Goal: Complete application form: Complete application form

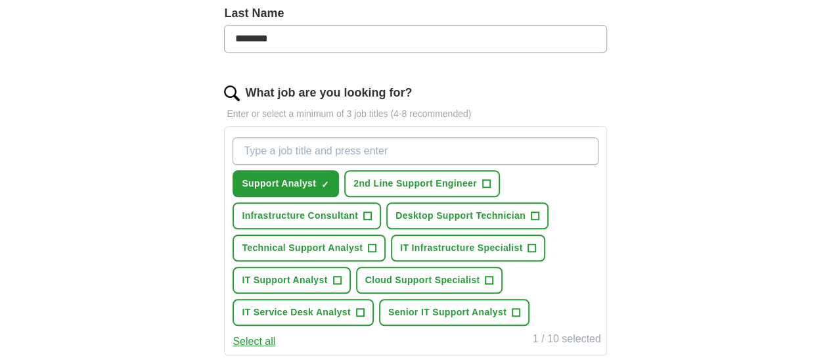
scroll to position [404, 0]
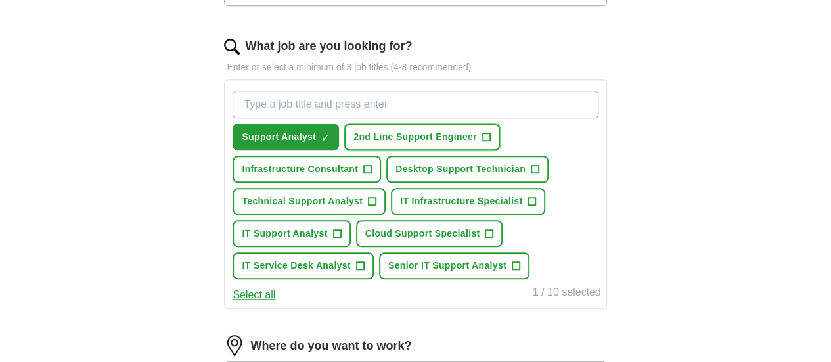
click at [490, 134] on span "+" at bounding box center [486, 137] width 8 height 11
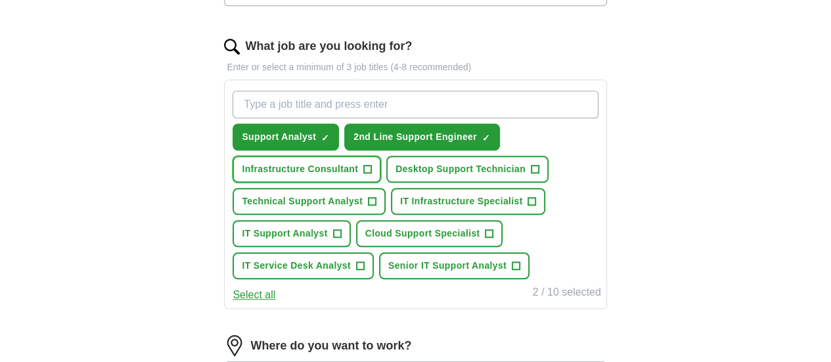
click at [338, 163] on span "Infrastructure Consultant" at bounding box center [300, 169] width 116 height 14
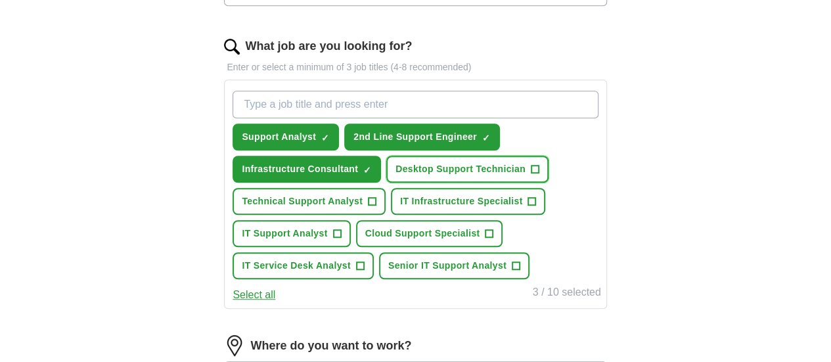
click at [396, 176] on span "Desktop Support Technician" at bounding box center [461, 169] width 130 height 14
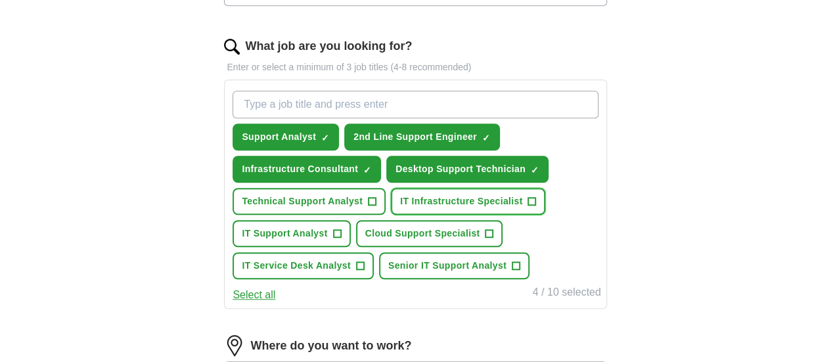
click at [400, 208] on span "IT Infrastructure Specialist" at bounding box center [461, 201] width 122 height 14
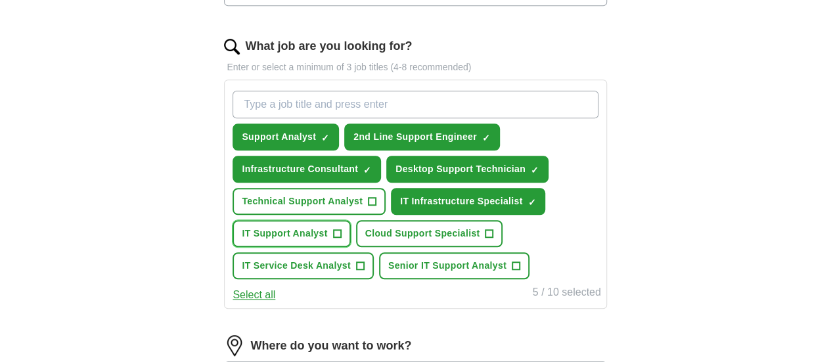
click at [327, 240] on span "IT Support Analyst" at bounding box center [284, 234] width 85 height 14
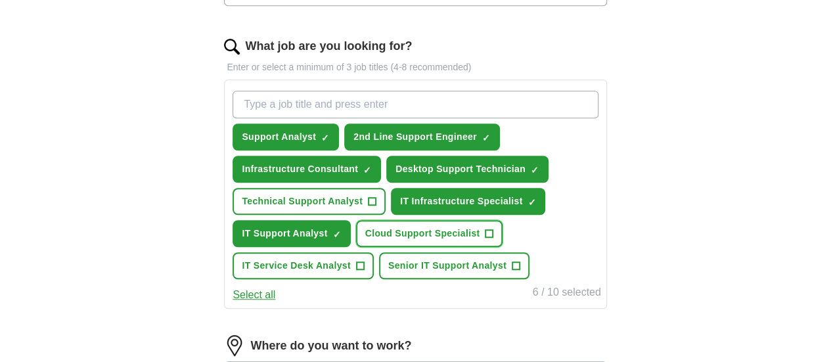
click at [365, 240] on span "Cloud Support Specialist" at bounding box center [422, 234] width 115 height 14
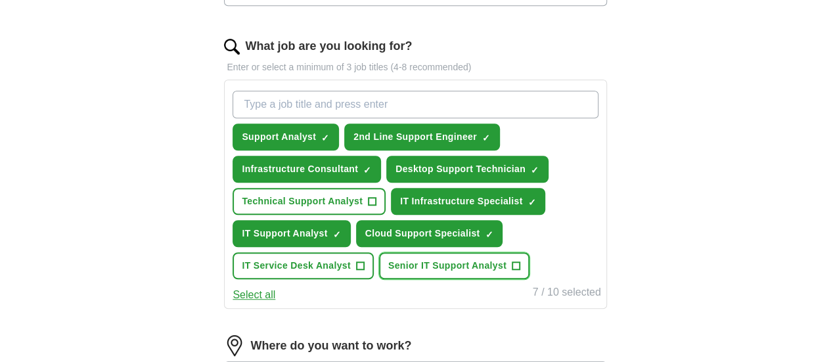
click at [388, 273] on span "Senior IT Support Analyst" at bounding box center [447, 266] width 118 height 14
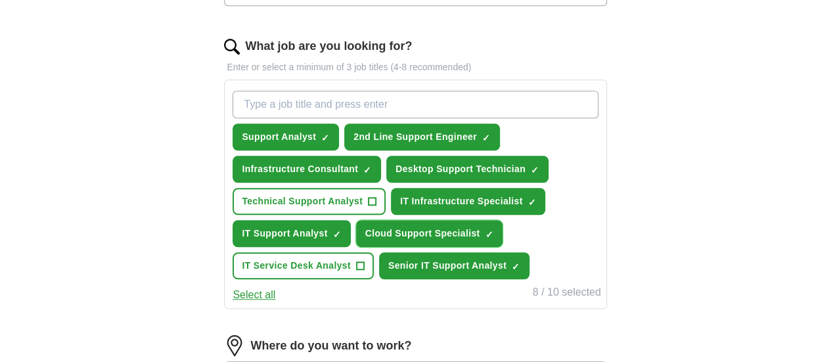
click at [397, 247] on button "Cloud Support Specialist ✓ ×" at bounding box center [429, 233] width 147 height 27
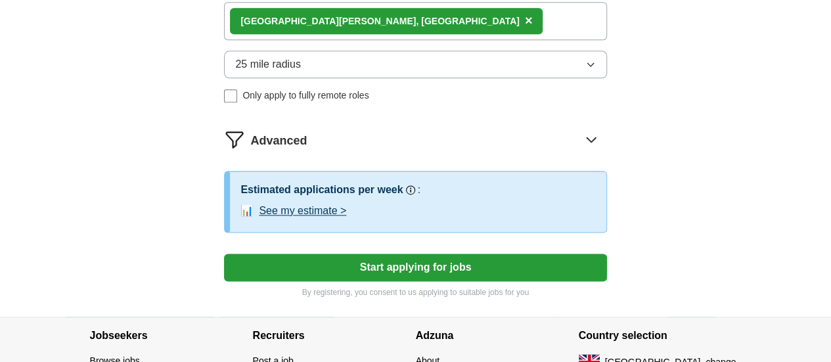
scroll to position [775, 0]
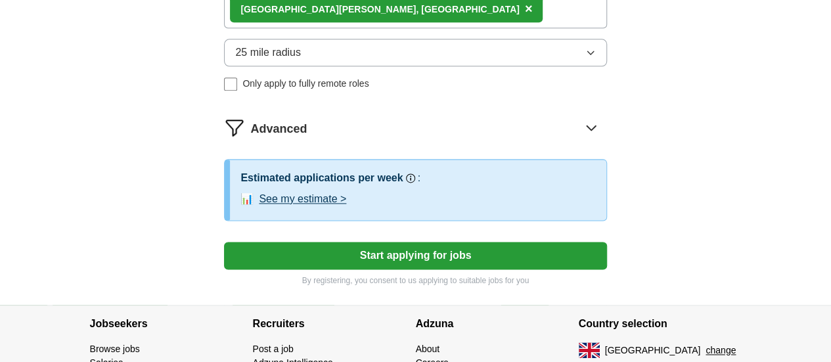
click at [525, 16] on span "×" at bounding box center [529, 8] width 8 height 14
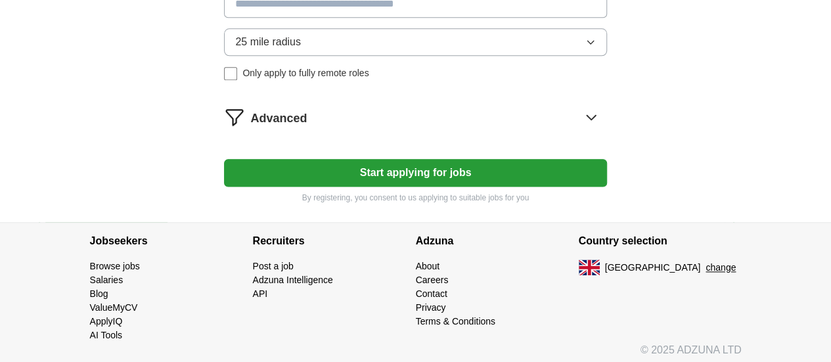
click at [325, 18] on input at bounding box center [415, 4] width 382 height 28
type input "**********"
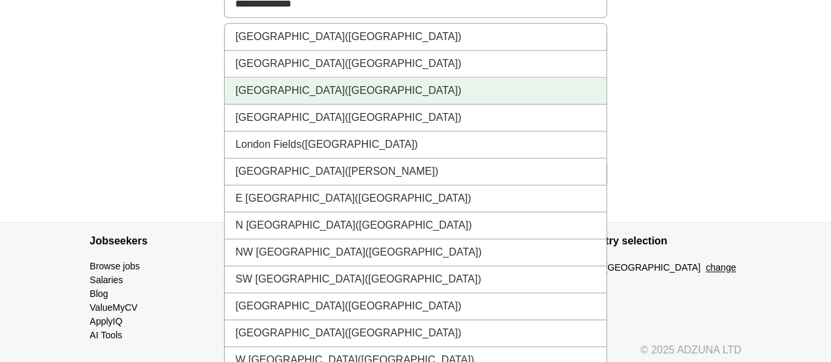
click at [292, 104] on li "London (UK)" at bounding box center [415, 91] width 381 height 27
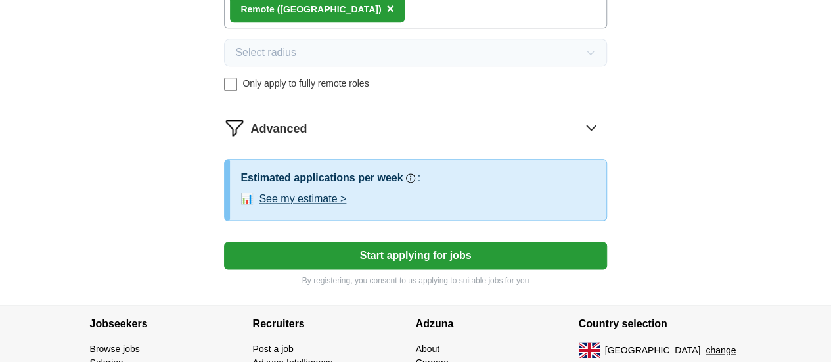
click at [375, 269] on button "Start applying for jobs" at bounding box center [415, 256] width 382 height 28
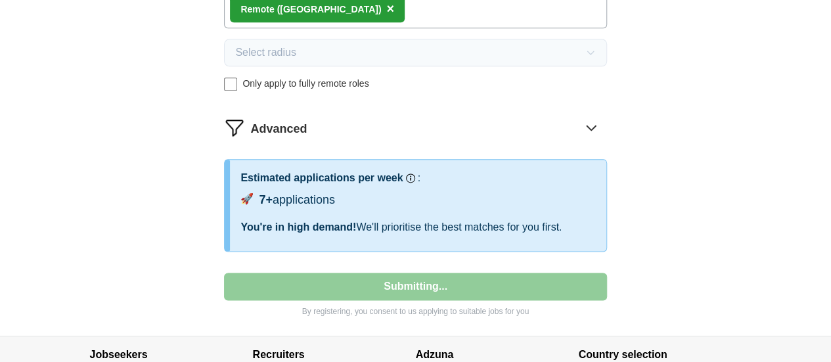
select select "**"
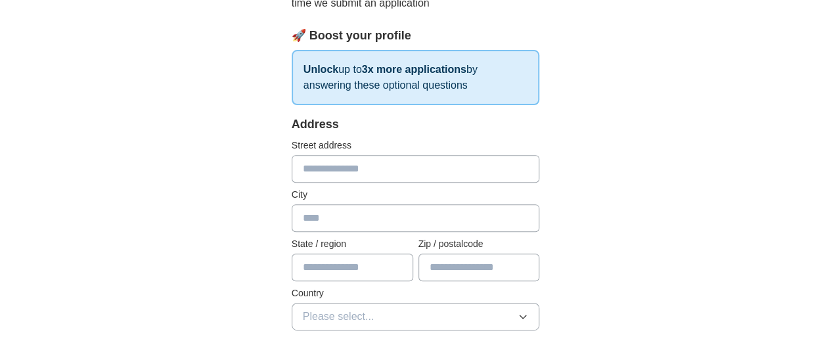
scroll to position [213, 0]
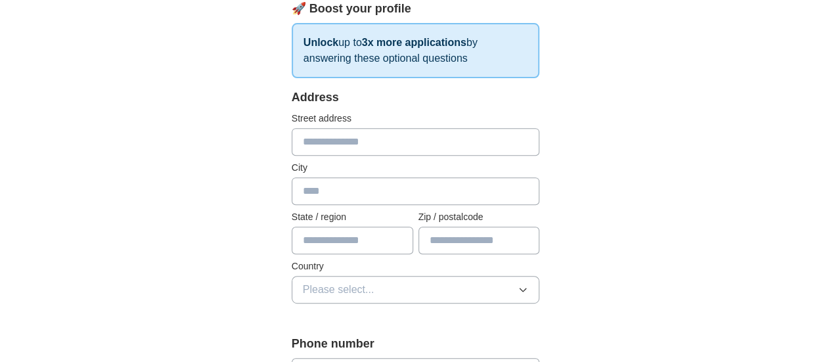
click at [292, 143] on input "text" at bounding box center [416, 142] width 248 height 28
type input "**********"
click at [292, 200] on input "text" at bounding box center [416, 191] width 248 height 28
type input "*******"
click at [292, 246] on input "text" at bounding box center [353, 241] width 122 height 28
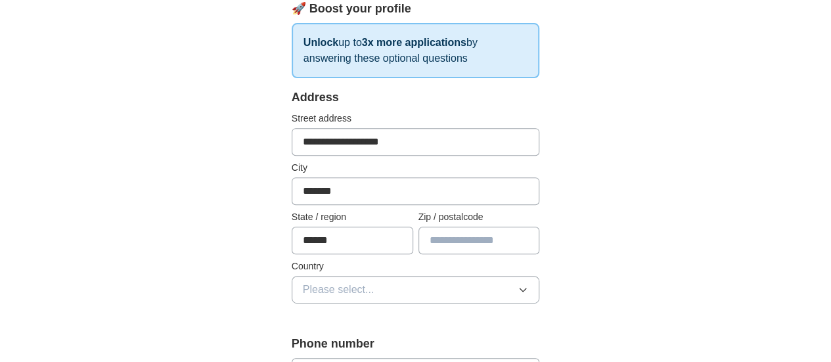
type input "******"
click at [438, 246] on input "text" at bounding box center [480, 241] width 122 height 28
type input "*******"
click at [540, 290] on button "Please select..." at bounding box center [416, 290] width 248 height 28
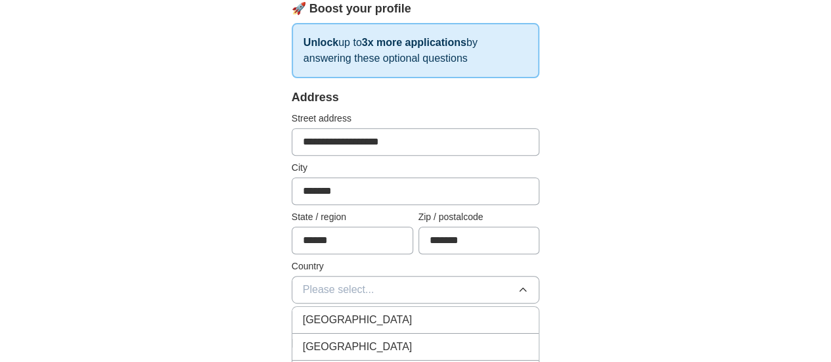
click at [397, 312] on div "[GEOGRAPHIC_DATA]" at bounding box center [416, 320] width 226 height 16
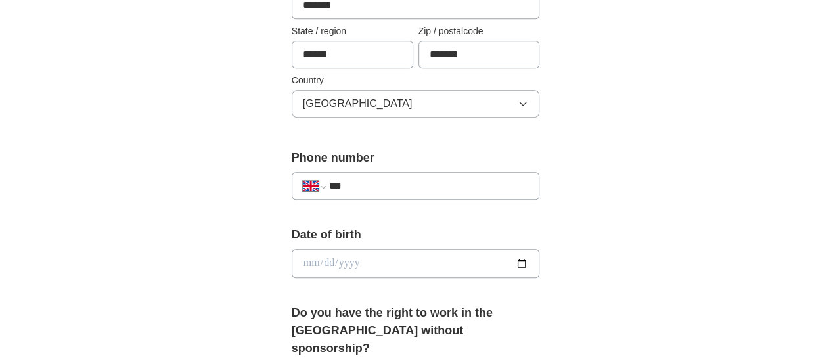
scroll to position [411, 0]
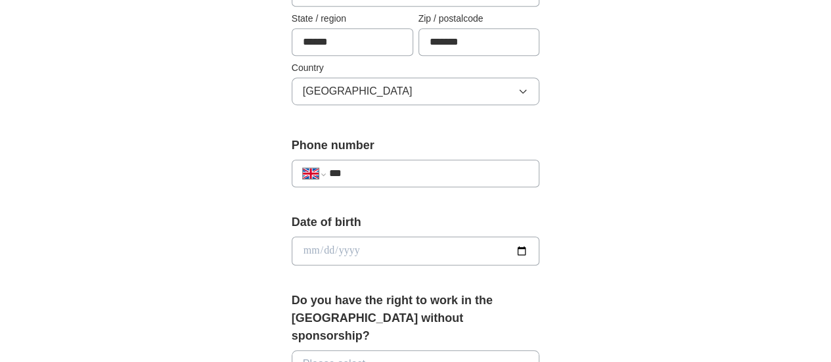
click at [348, 168] on input "***" at bounding box center [429, 174] width 200 height 16
type input "**********"
click at [317, 237] on input "date" at bounding box center [416, 251] width 248 height 29
type input "**********"
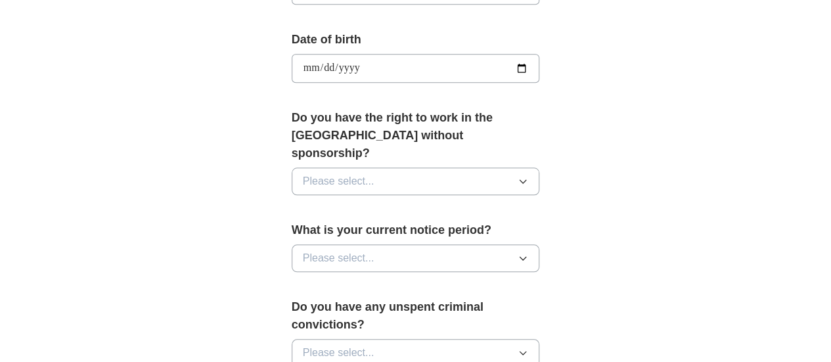
scroll to position [633, 0]
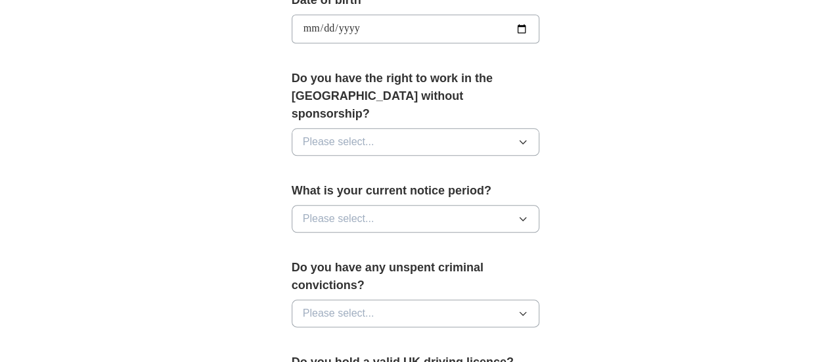
click at [528, 137] on icon "button" at bounding box center [523, 142] width 11 height 11
click at [303, 164] on span "Yes" at bounding box center [311, 172] width 17 height 16
click at [528, 214] on icon "button" at bounding box center [523, 219] width 11 height 11
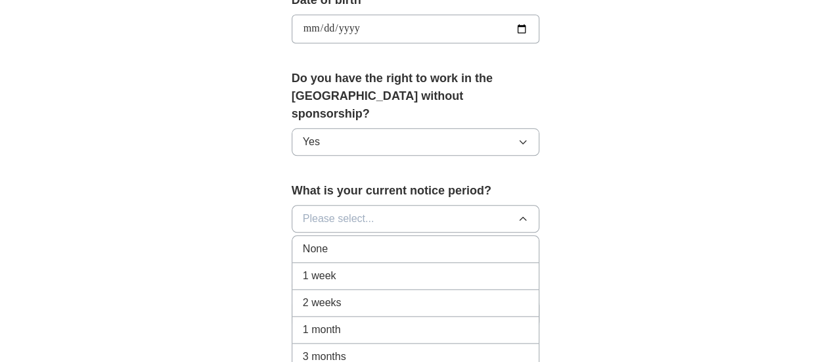
click at [303, 241] on span "None" at bounding box center [315, 249] width 25 height 16
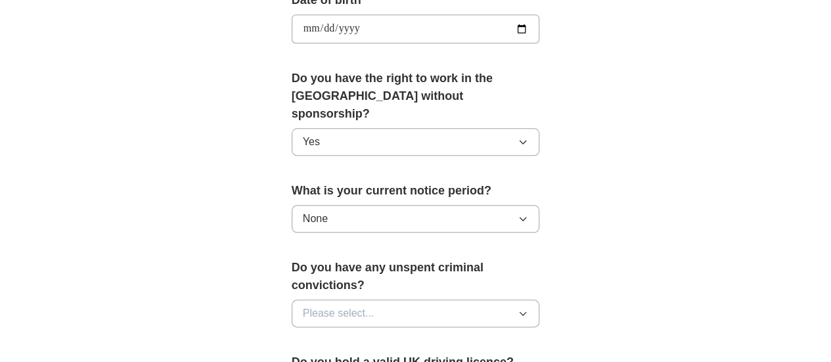
click at [528, 308] on icon "button" at bounding box center [523, 313] width 11 height 11
click at [307, 336] on div "Yes" at bounding box center [416, 344] width 226 height 16
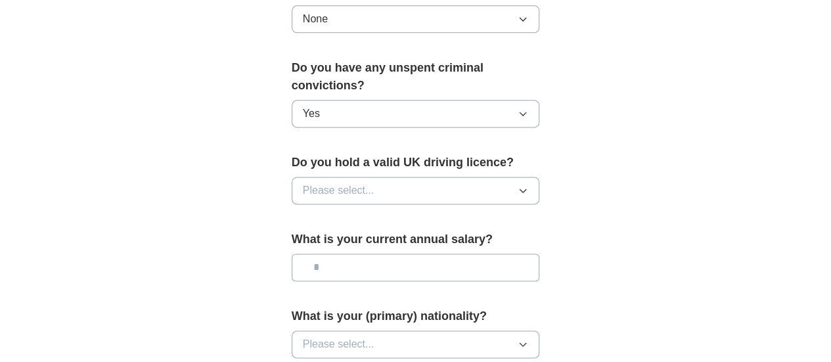
scroll to position [842, 0]
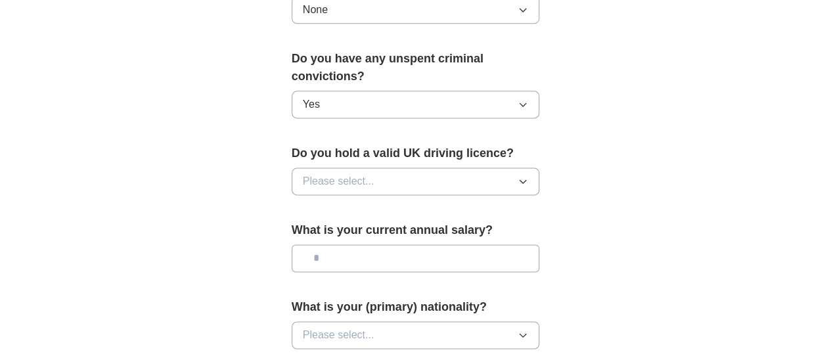
click at [528, 99] on icon "button" at bounding box center [523, 104] width 11 height 11
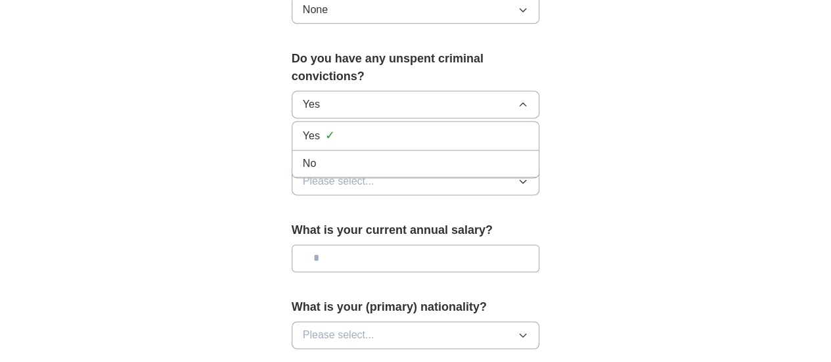
click at [303, 156] on div "No" at bounding box center [416, 164] width 226 height 16
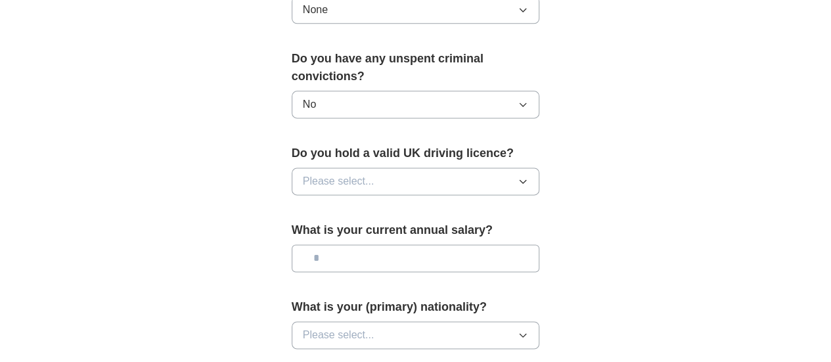
click at [528, 176] on icon "button" at bounding box center [523, 181] width 11 height 11
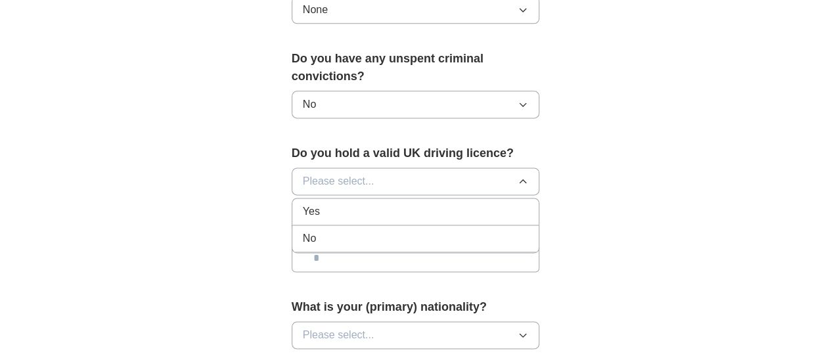
click at [309, 204] on div "Yes" at bounding box center [416, 212] width 226 height 16
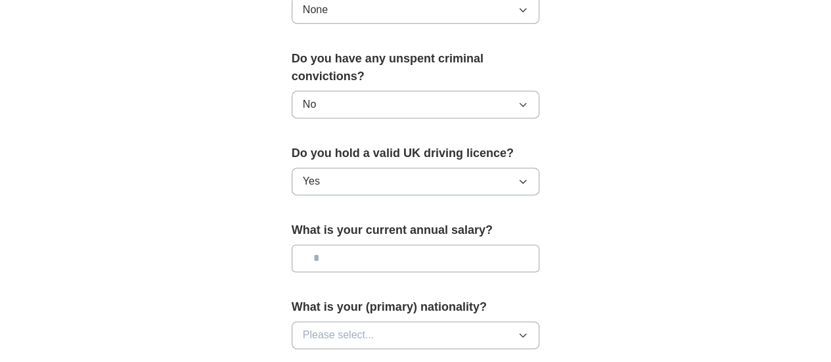
click at [326, 221] on div "What is your current annual salary?" at bounding box center [416, 251] width 248 height 61
click at [306, 244] on input "text" at bounding box center [416, 258] width 248 height 28
type input "*******"
click at [528, 330] on icon "button" at bounding box center [523, 335] width 11 height 11
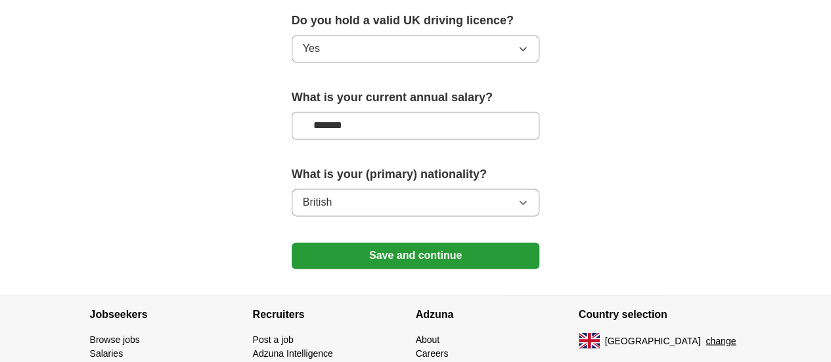
scroll to position [1013, 0]
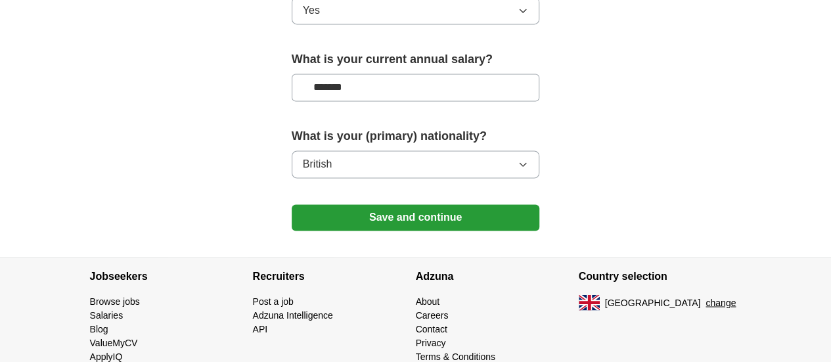
click at [390, 204] on button "Save and continue" at bounding box center [416, 217] width 248 height 26
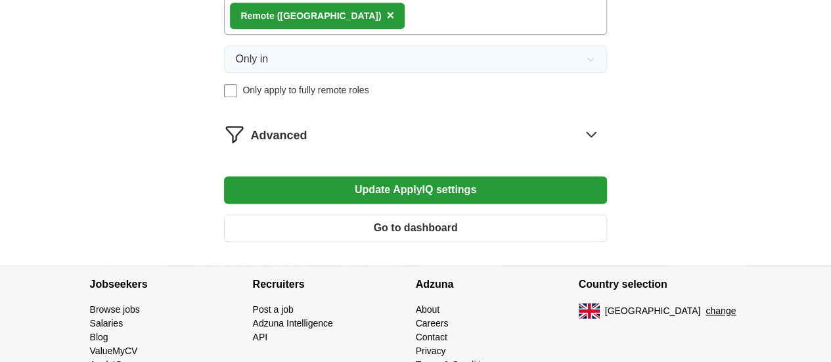
scroll to position [817, 0]
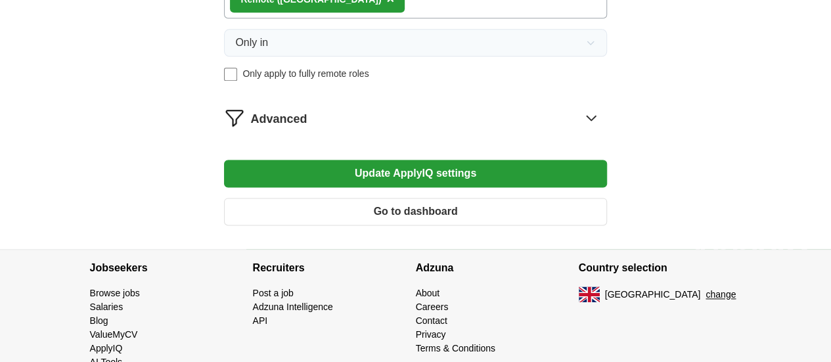
click at [398, 187] on button "Update ApplyIQ settings" at bounding box center [415, 174] width 382 height 28
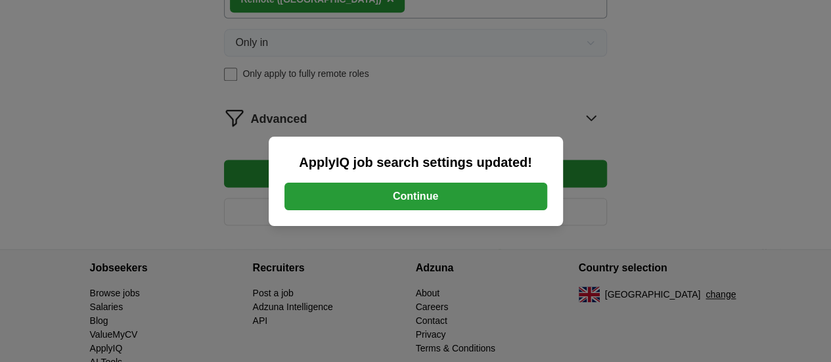
click at [384, 192] on button "Continue" at bounding box center [415, 197] width 263 height 28
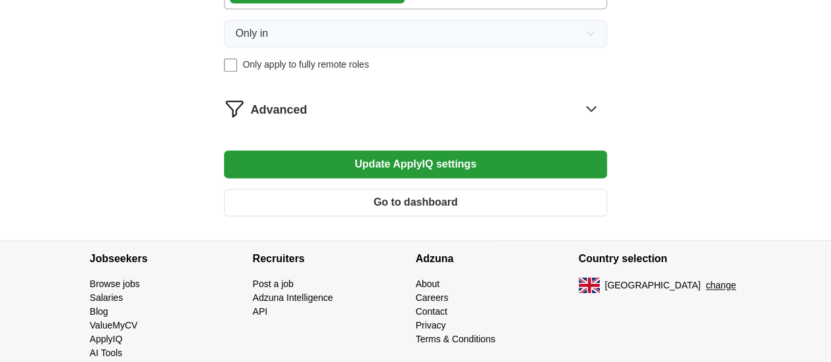
scroll to position [814, 0]
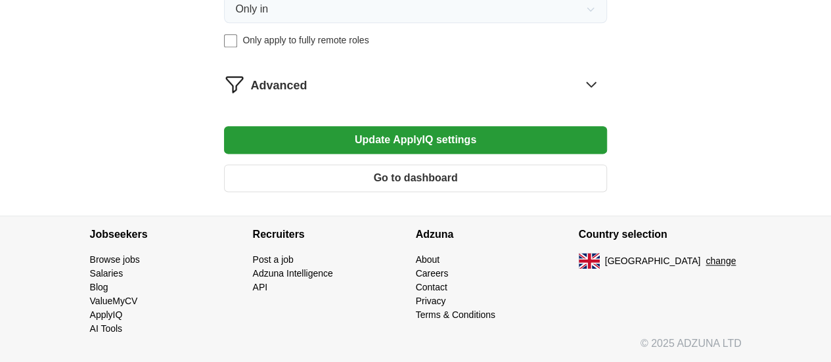
click at [386, 176] on button "Go to dashboard" at bounding box center [415, 178] width 382 height 28
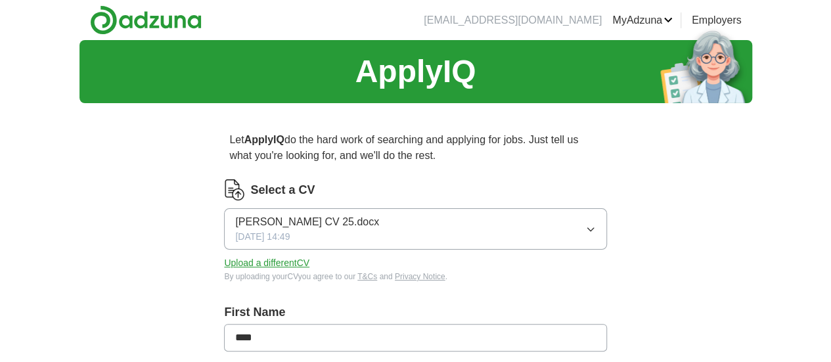
scroll to position [814, 0]
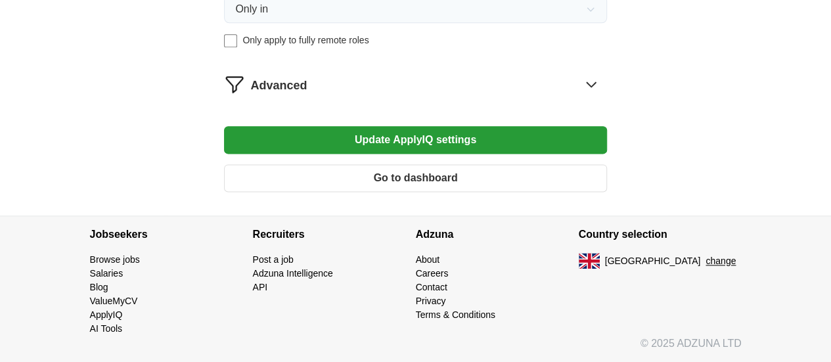
click at [307, 93] on span "Advanced" at bounding box center [278, 86] width 57 height 18
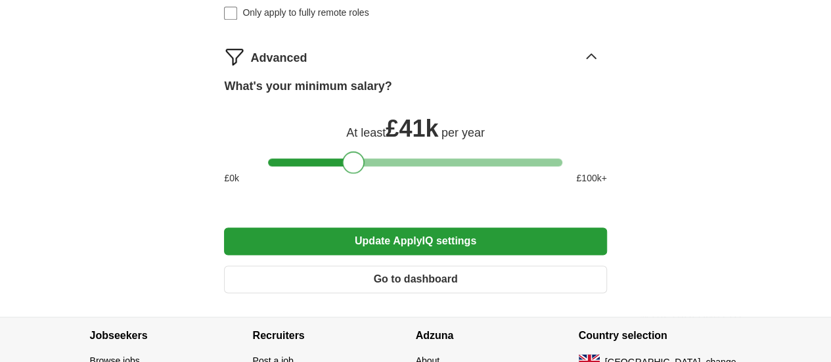
drag, startPoint x: 417, startPoint y: 189, endPoint x: 356, endPoint y: 174, distance: 62.9
click at [356, 174] on div "What's your minimum salary? At least £ 41k per year £ 0 k £ 100 k+" at bounding box center [415, 137] width 382 height 118
click at [411, 255] on button "Update ApplyIQ settings" at bounding box center [415, 241] width 382 height 28
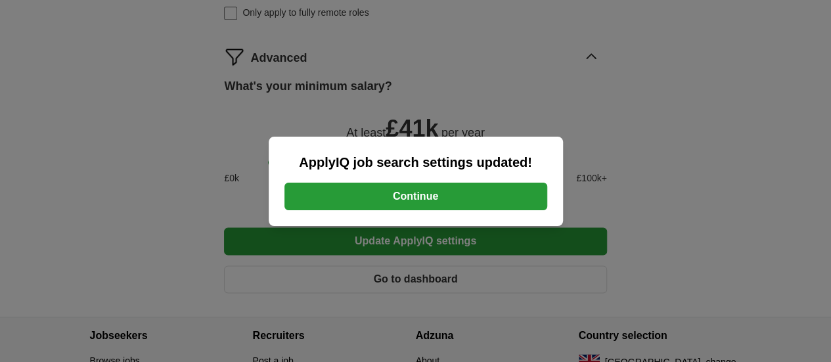
click at [423, 188] on button "Continue" at bounding box center [415, 197] width 263 height 28
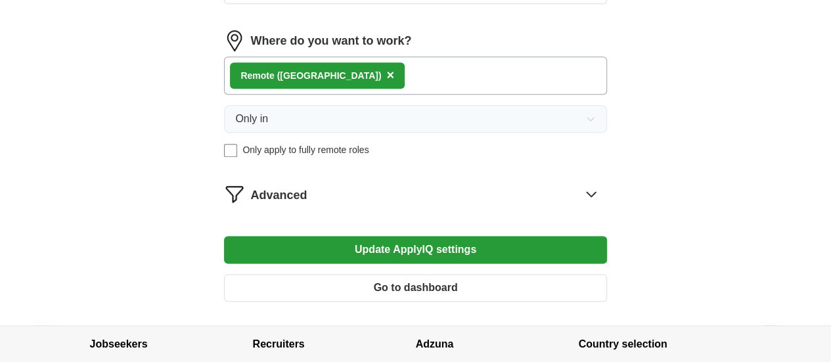
scroll to position [878, 0]
